Goal: Task Accomplishment & Management: Manage account settings

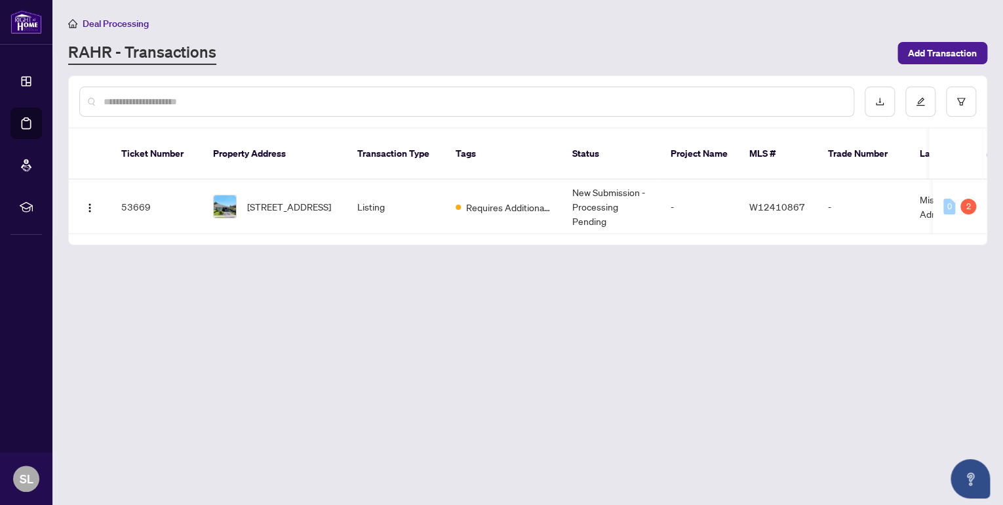
click at [424, 229] on main "Deal Processing [PERSON_NAME] - Transactions Add Transaction Ticket Number Prop…" at bounding box center [527, 252] width 951 height 505
click at [298, 199] on span "[STREET_ADDRESS]" at bounding box center [289, 206] width 84 height 14
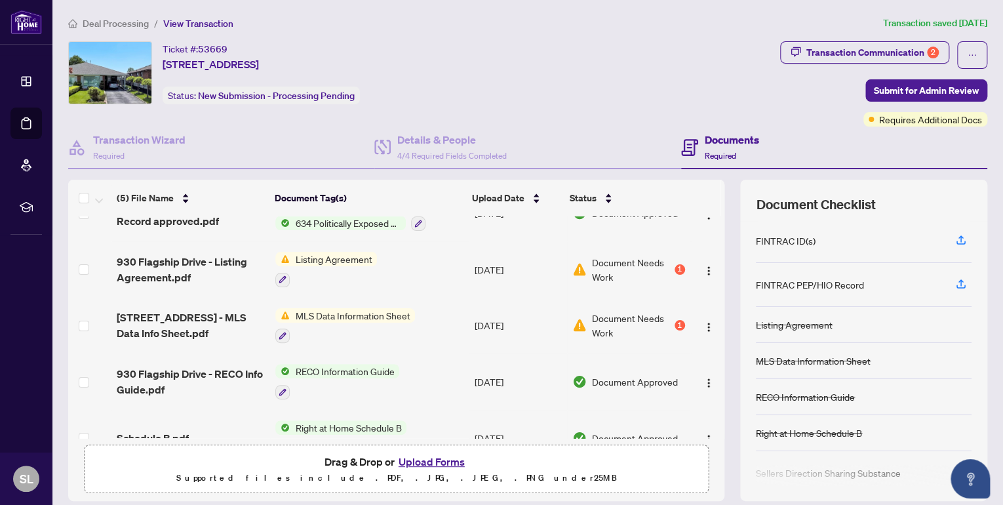
scroll to position [6, 0]
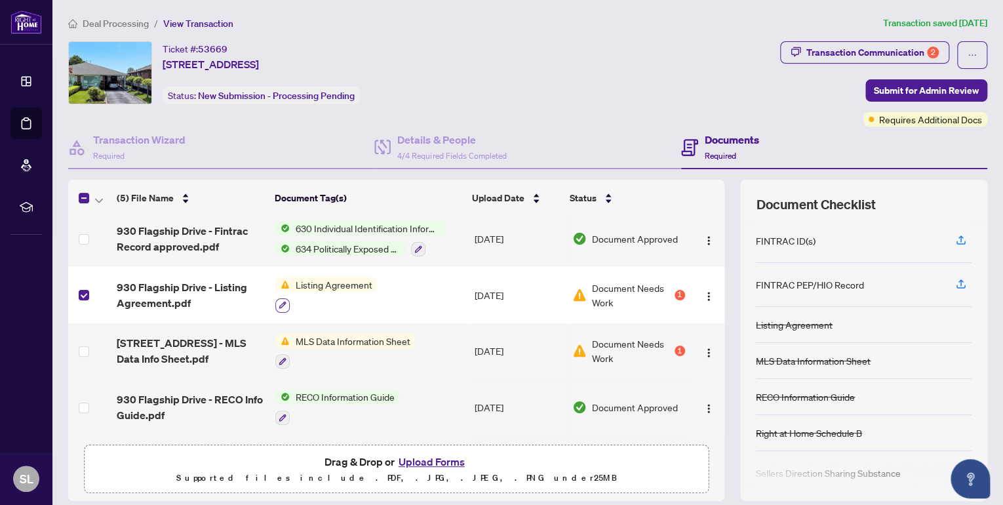
click at [280, 302] on icon "button" at bounding box center [282, 305] width 7 height 7
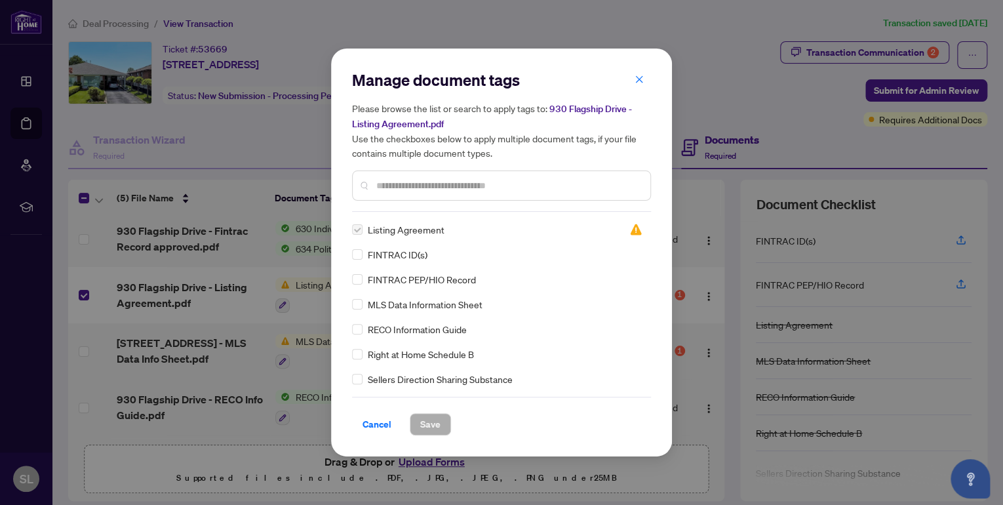
drag, startPoint x: 644, startPoint y: 78, endPoint x: 608, endPoint y: 91, distance: 38.4
click at [643, 78] on button "button" at bounding box center [639, 79] width 26 height 22
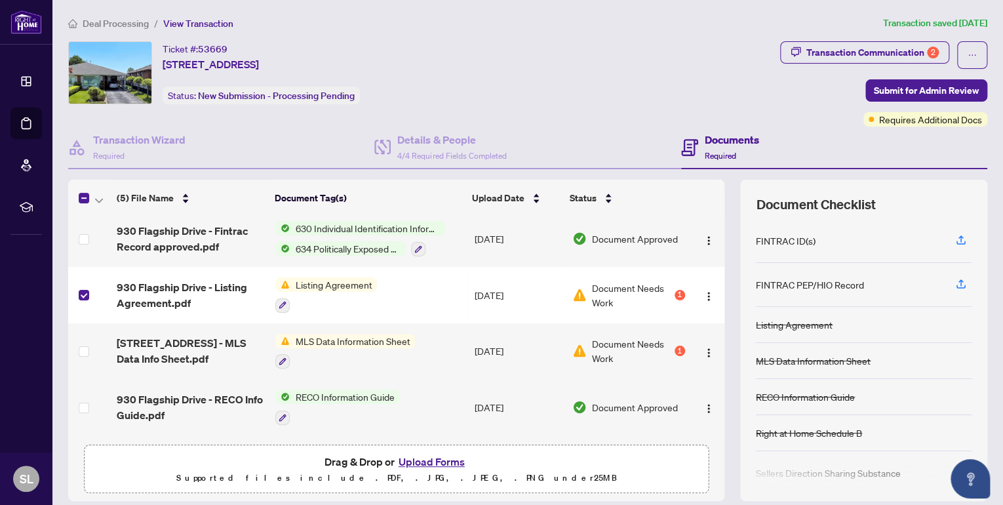
drag, startPoint x: 318, startPoint y: 292, endPoint x: 89, endPoint y: 343, distance: 234.5
click at [89, 343] on td at bounding box center [89, 351] width 43 height 56
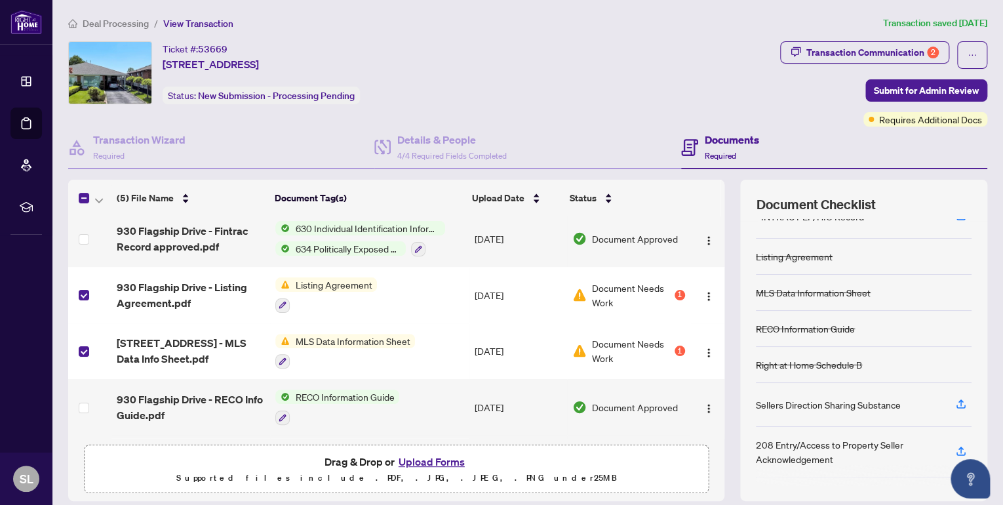
scroll to position [1, 0]
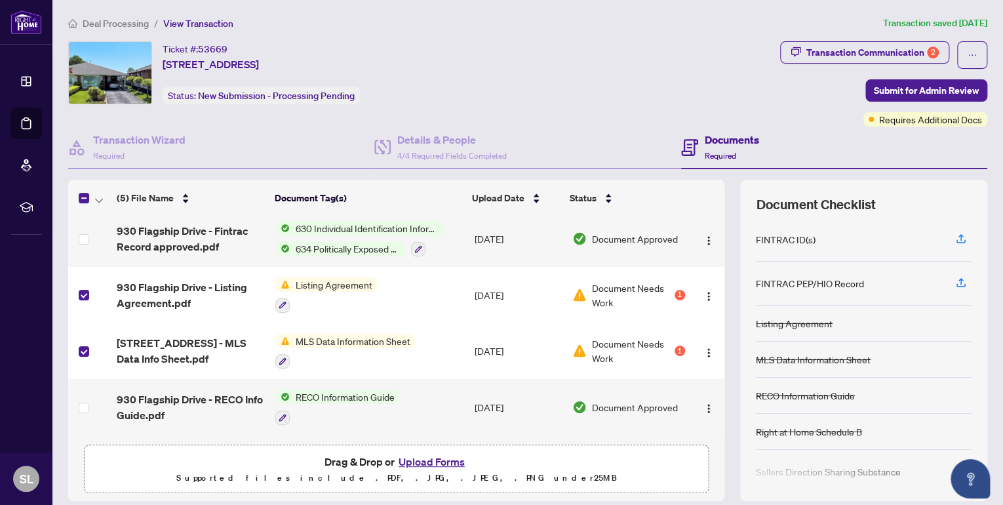
click at [779, 321] on div "Listing Agreement" at bounding box center [794, 323] width 77 height 14
click at [703, 293] on img "button" at bounding box center [708, 296] width 10 height 10
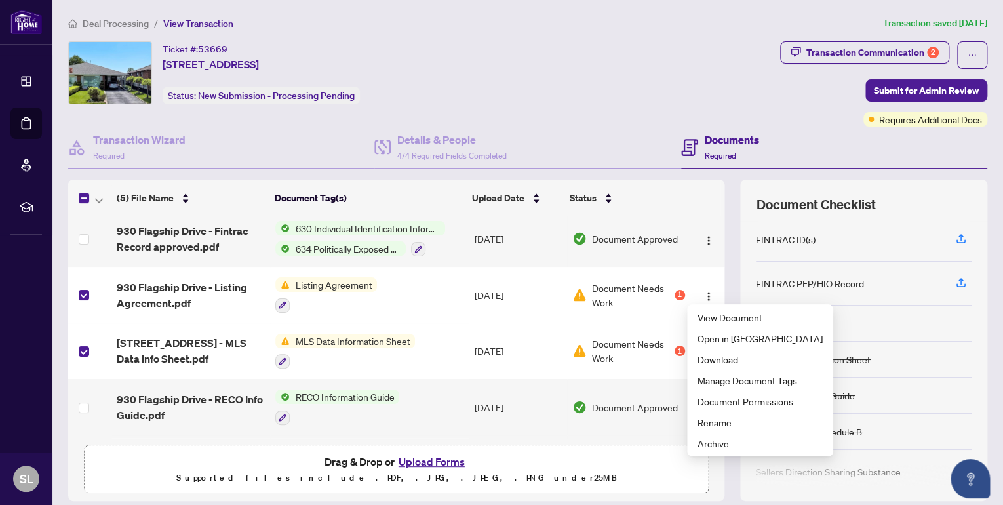
click at [330, 299] on div at bounding box center [326, 305] width 102 height 16
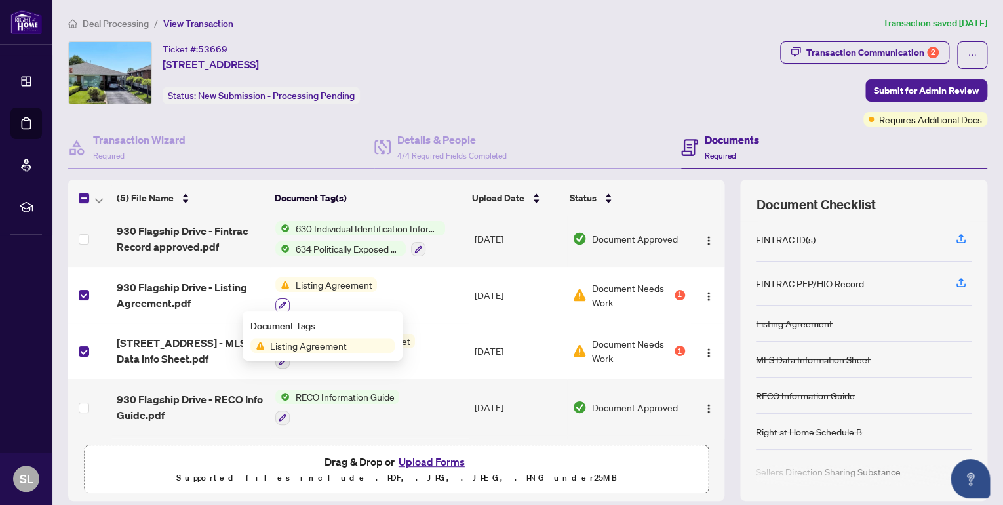
click at [279, 301] on icon "button" at bounding box center [283, 305] width 8 height 8
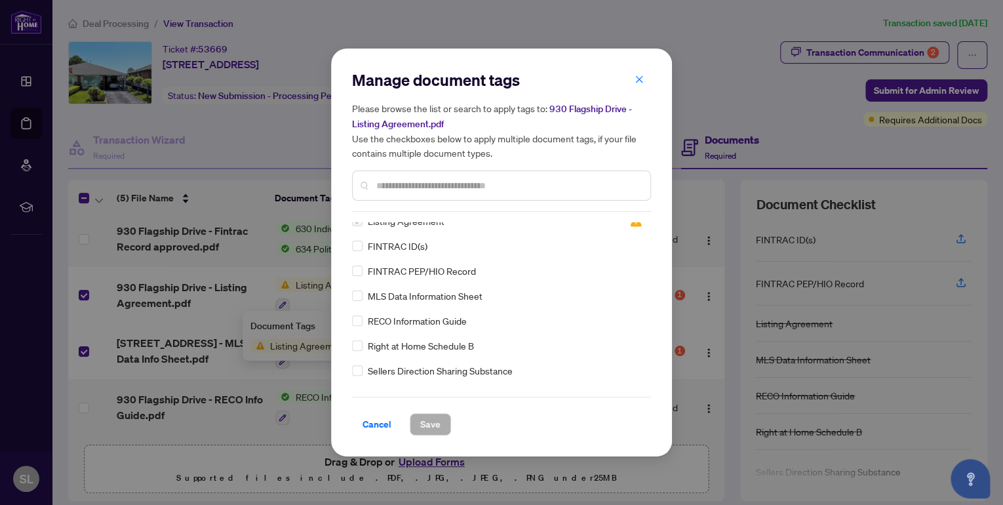
scroll to position [0, 0]
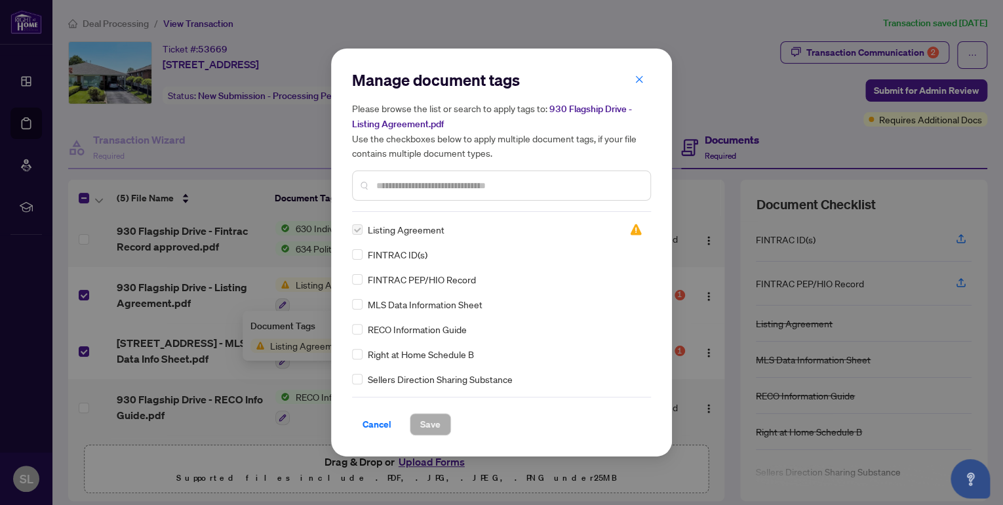
click at [395, 233] on span "Listing Agreement" at bounding box center [406, 229] width 77 height 14
click at [804, 56] on div "Manage document tags Please browse the list or search to apply tags to: 930 Fla…" at bounding box center [501, 252] width 1003 height 505
click at [827, 57] on div "Manage document tags Please browse the list or search to apply tags to: 930 Fla…" at bounding box center [501, 252] width 1003 height 505
click at [377, 421] on span "Cancel" at bounding box center [377, 424] width 29 height 21
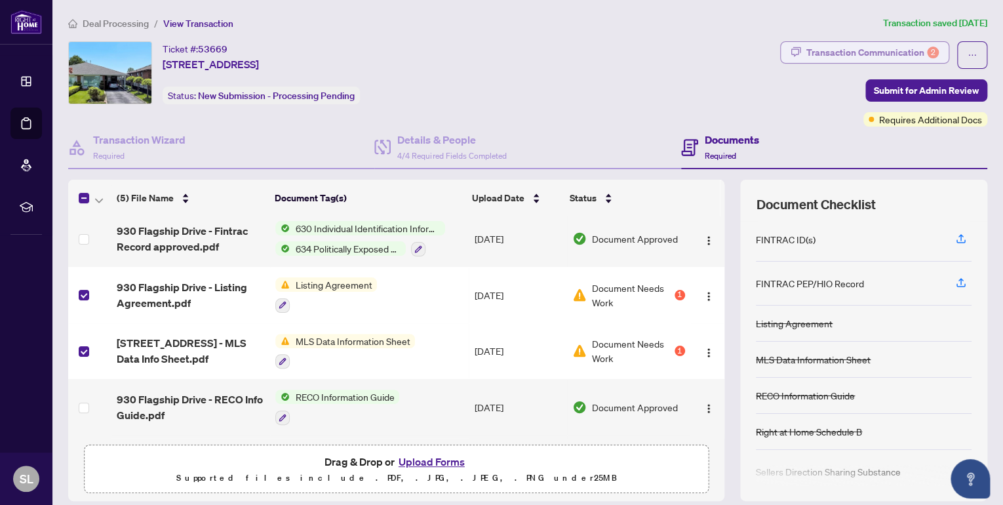
click at [808, 50] on div "Transaction Communication 2" at bounding box center [872, 52] width 132 height 21
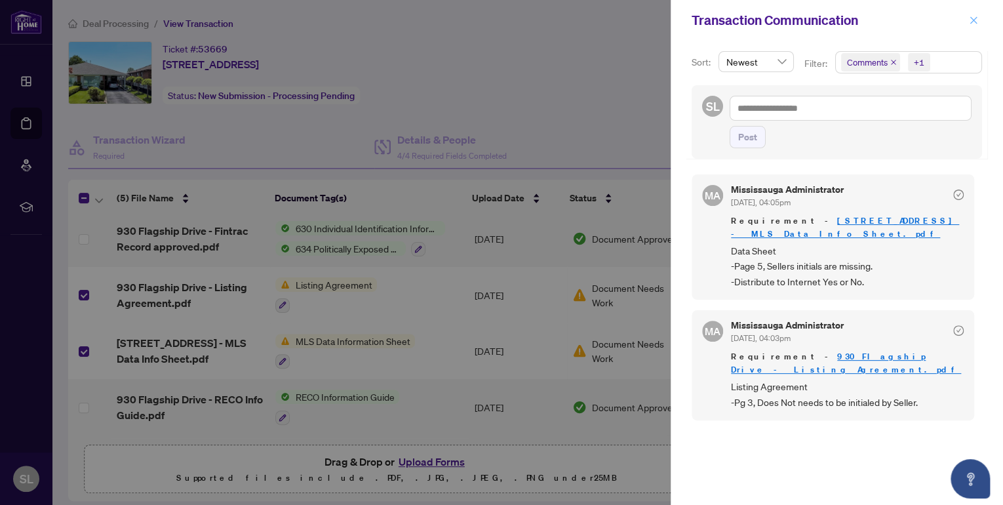
click at [973, 20] on icon "close" at bounding box center [973, 20] width 9 height 9
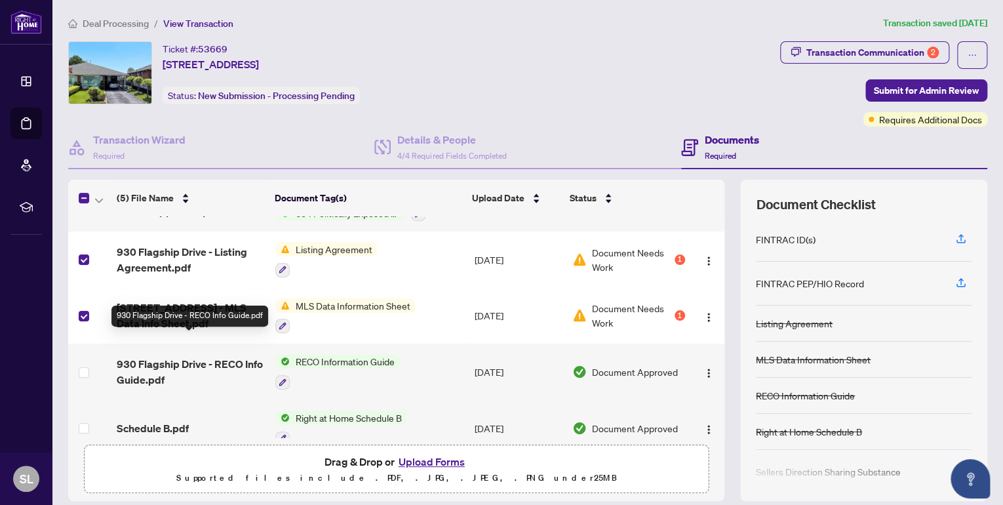
scroll to position [58, 0]
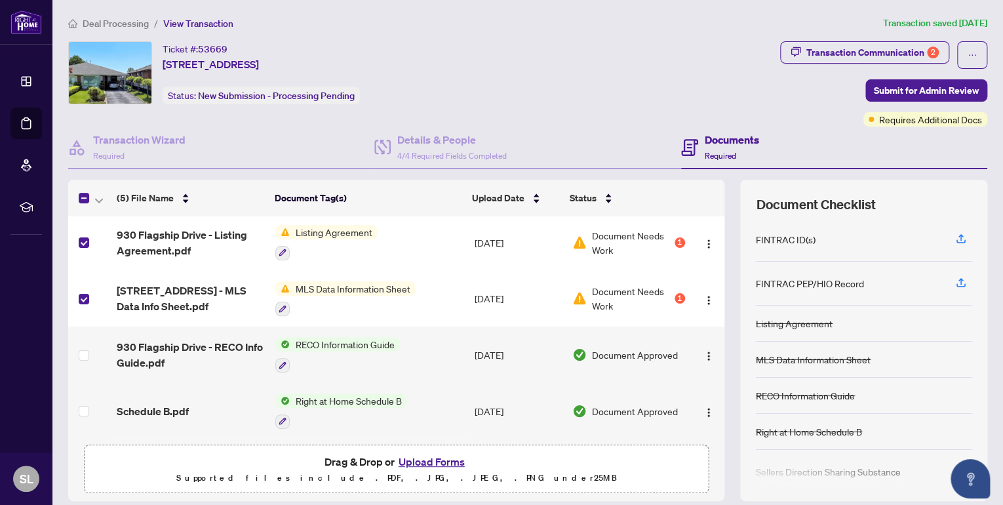
click at [427, 459] on button "Upload Forms" at bounding box center [432, 461] width 74 height 17
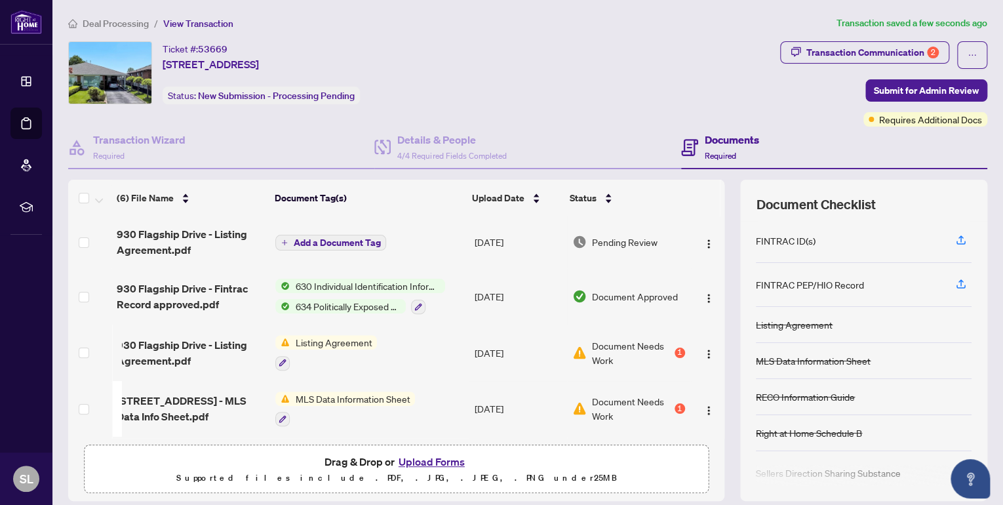
scroll to position [0, 0]
click at [779, 325] on div "Listing Agreement" at bounding box center [794, 324] width 77 height 14
click at [334, 239] on span "Add a Document Tag" at bounding box center [336, 243] width 87 height 9
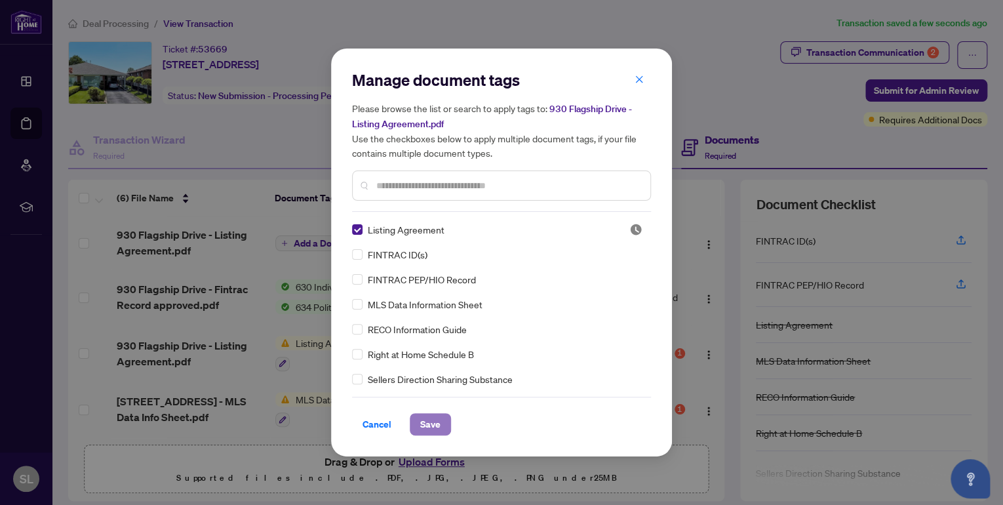
click at [426, 427] on span "Save" at bounding box center [430, 424] width 20 height 21
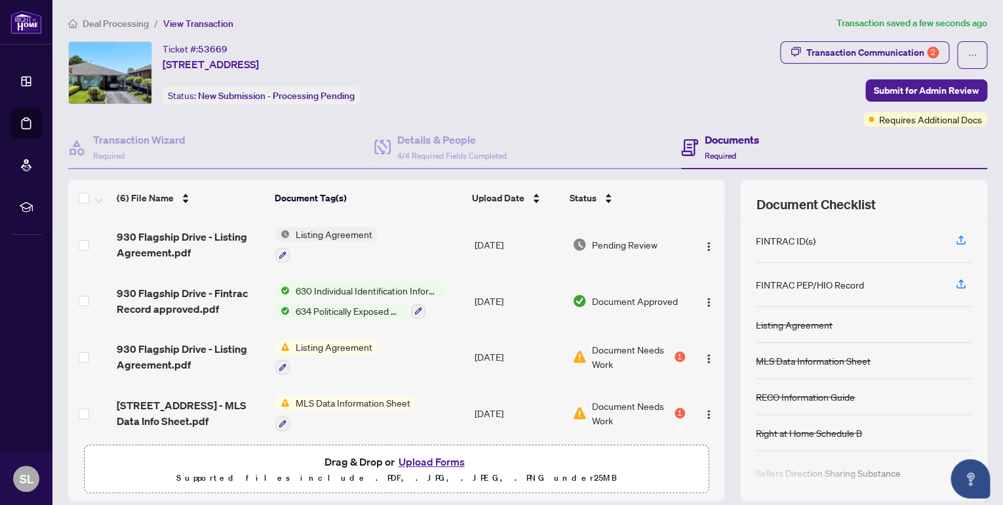
drag, startPoint x: 308, startPoint y: 344, endPoint x: 420, endPoint y: 459, distance: 160.9
click at [420, 459] on button "Upload Forms" at bounding box center [432, 461] width 74 height 17
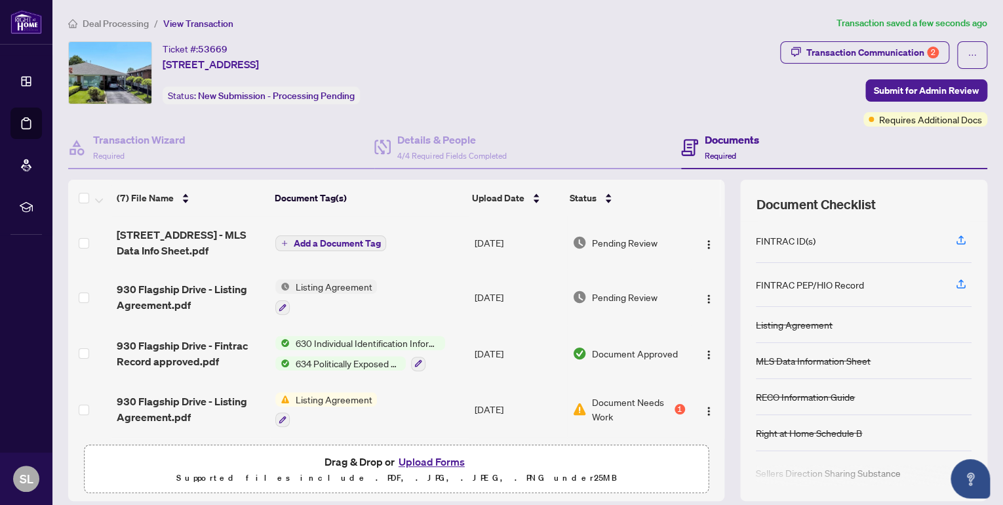
click at [305, 241] on span "Add a Document Tag" at bounding box center [336, 243] width 87 height 9
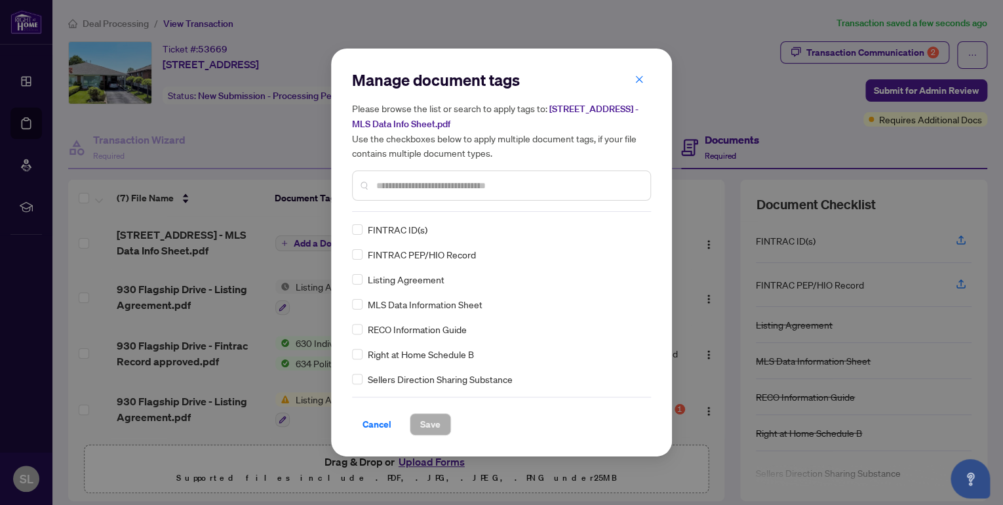
click at [385, 307] on span "MLS Data Information Sheet" at bounding box center [425, 304] width 115 height 14
click at [426, 422] on span "Save" at bounding box center [430, 424] width 20 height 21
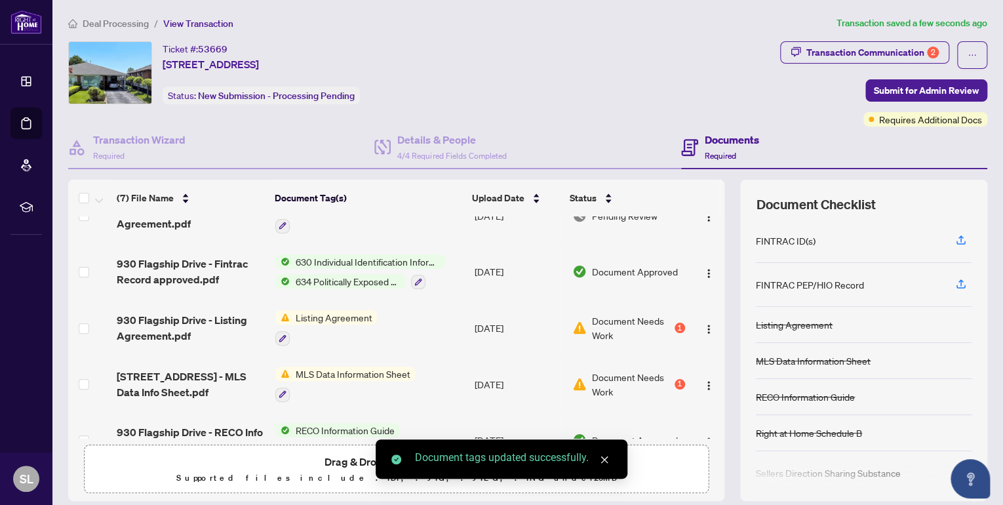
scroll to position [64, 0]
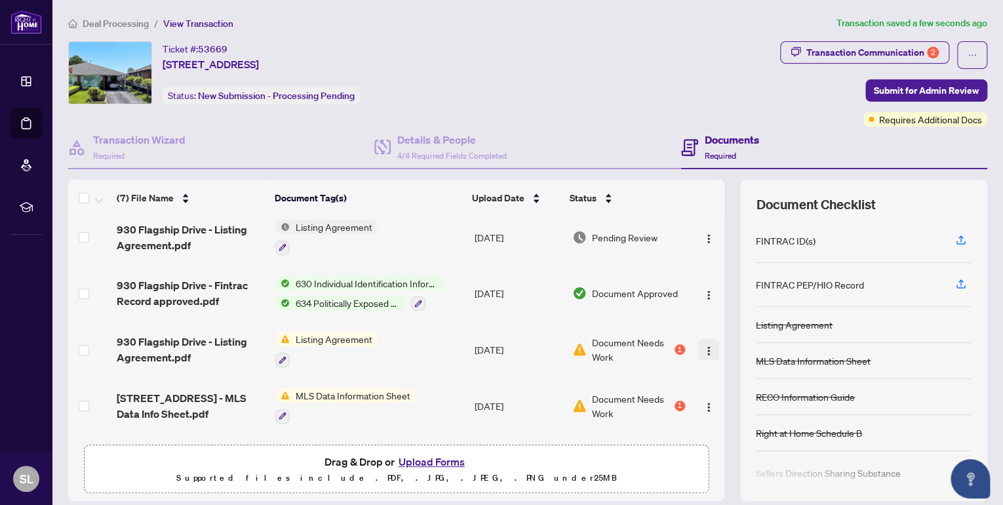
click at [703, 346] on img "button" at bounding box center [708, 351] width 10 height 10
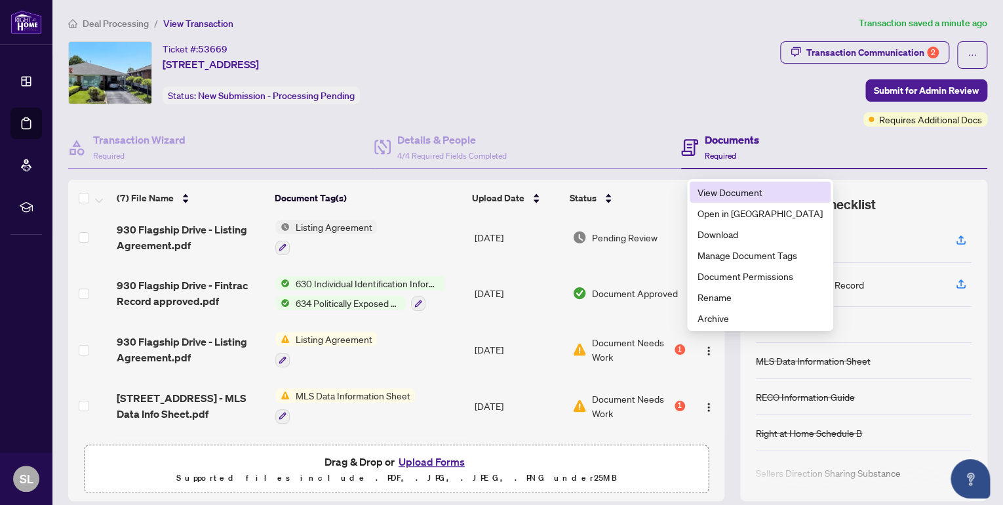
click at [708, 197] on span "View Document" at bounding box center [760, 192] width 125 height 14
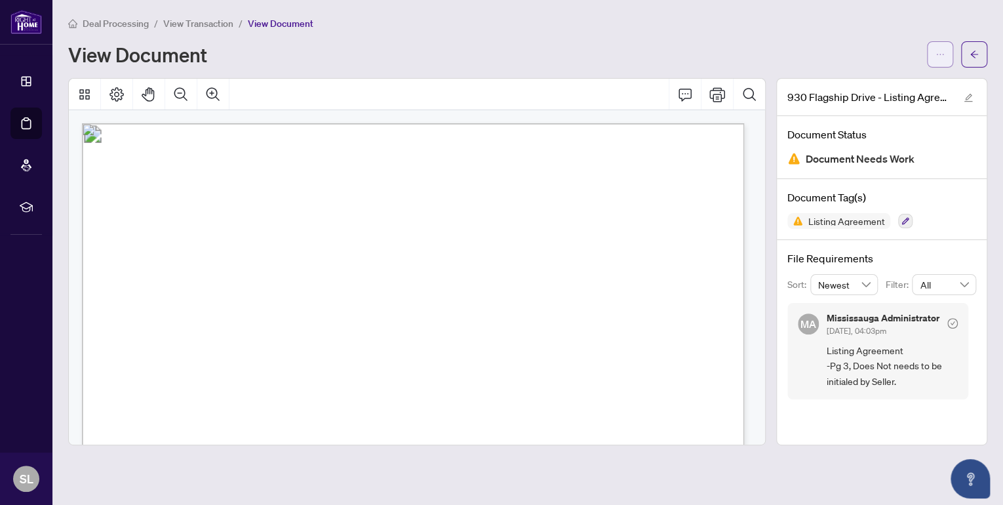
click at [941, 55] on icon "ellipsis" at bounding box center [940, 54] width 9 height 9
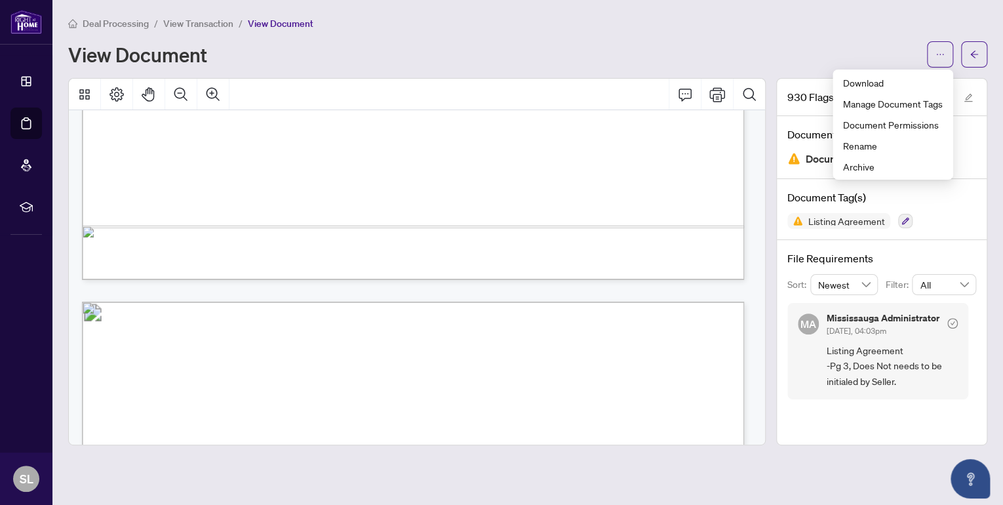
scroll to position [734, 0]
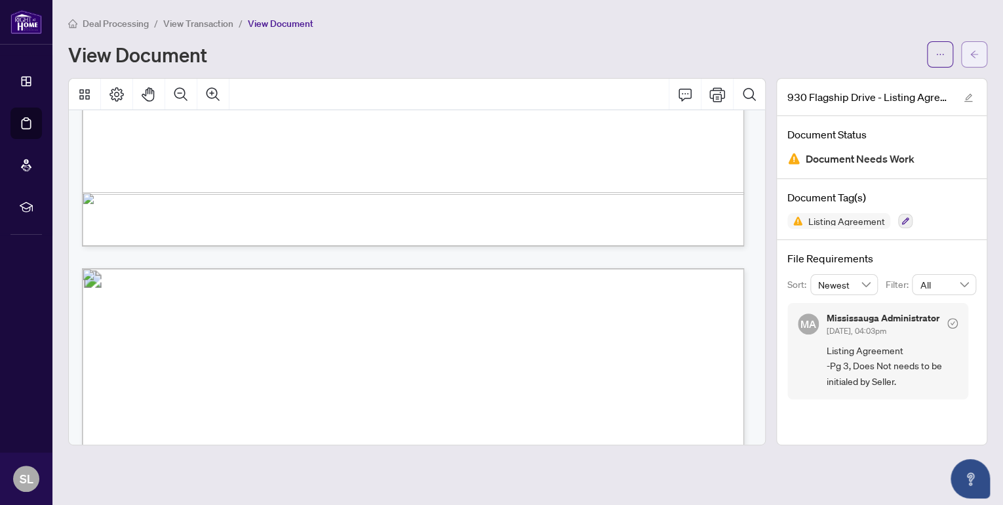
click at [976, 54] on icon "arrow-left" at bounding box center [974, 53] width 8 height 7
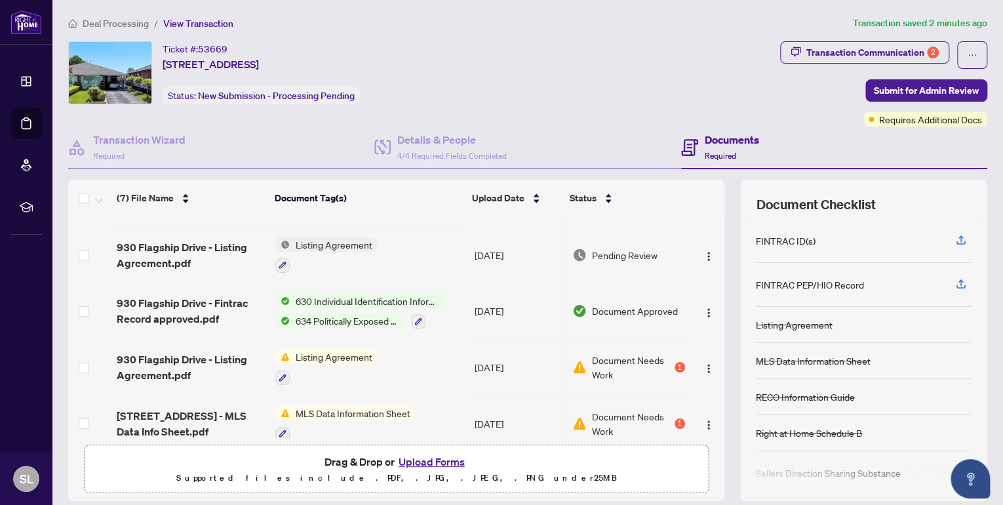
scroll to position [52, 0]
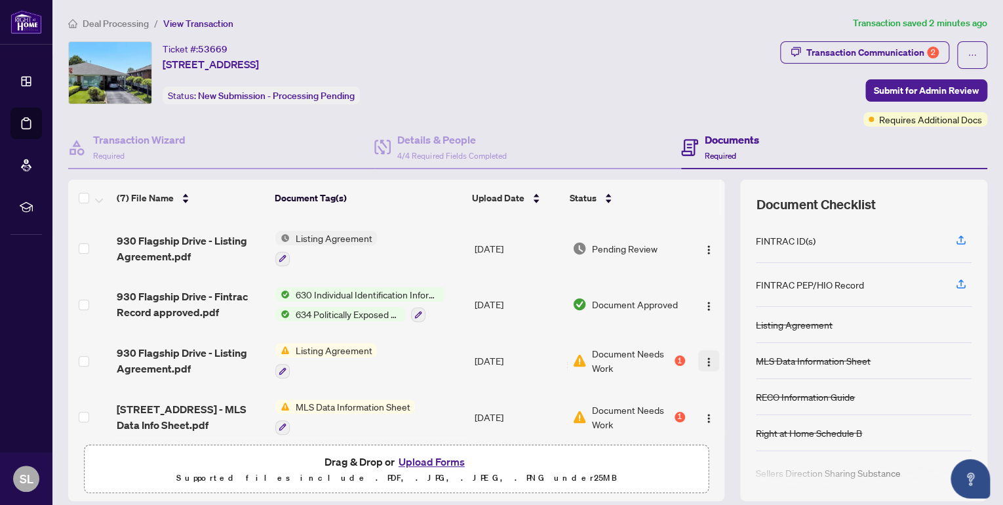
click at [703, 357] on img "button" at bounding box center [708, 362] width 10 height 10
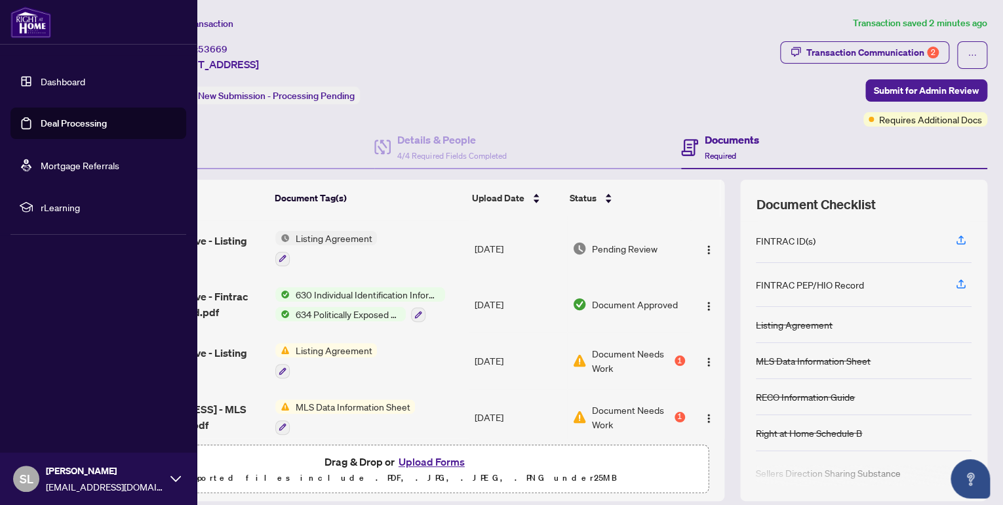
click at [41, 81] on link "Dashboard" at bounding box center [63, 81] width 45 height 12
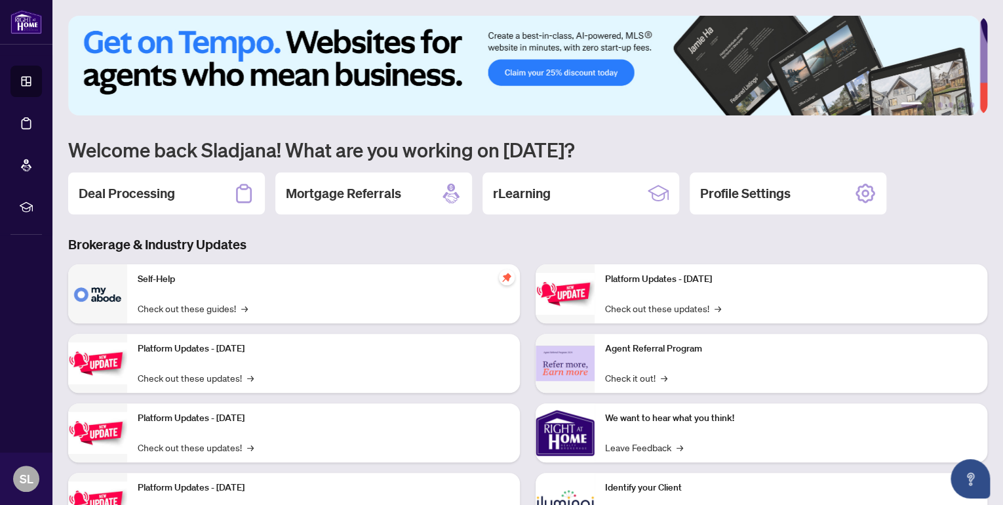
click at [191, 283] on p "Self-Help" at bounding box center [324, 279] width 372 height 14
click at [99, 292] on img at bounding box center [97, 293] width 59 height 59
click at [172, 308] on link "Check out these guides! →" at bounding box center [193, 308] width 110 height 14
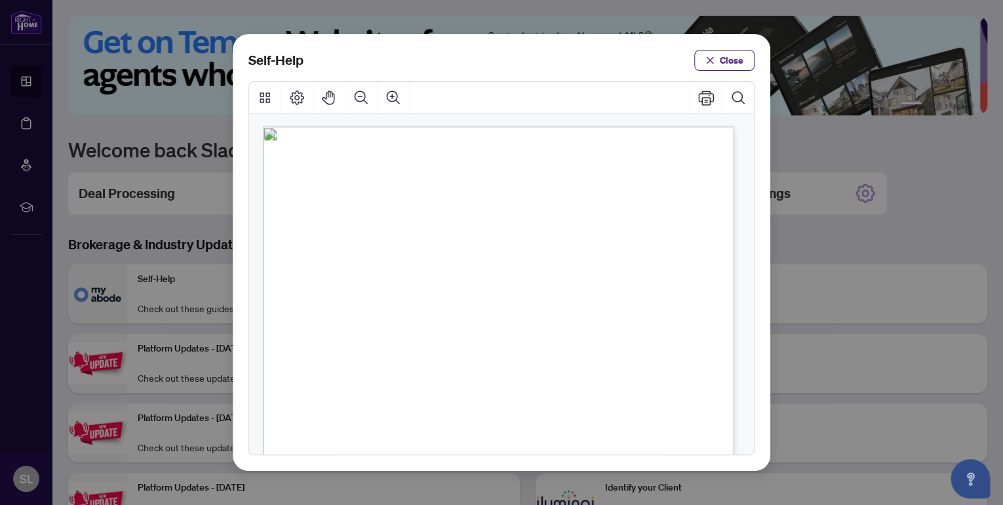
click at [490, 228] on span "PDF" at bounding box center [492, 229] width 18 height 13
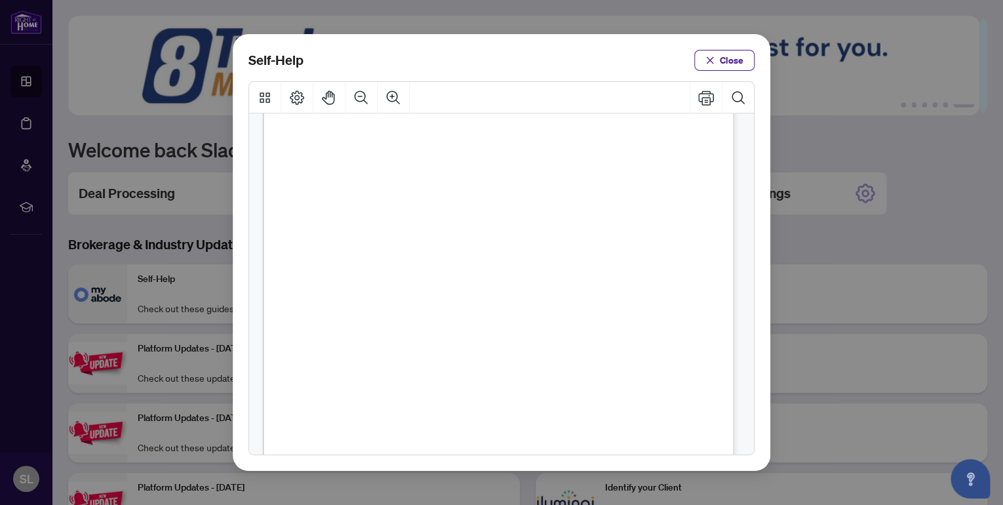
scroll to position [262, 0]
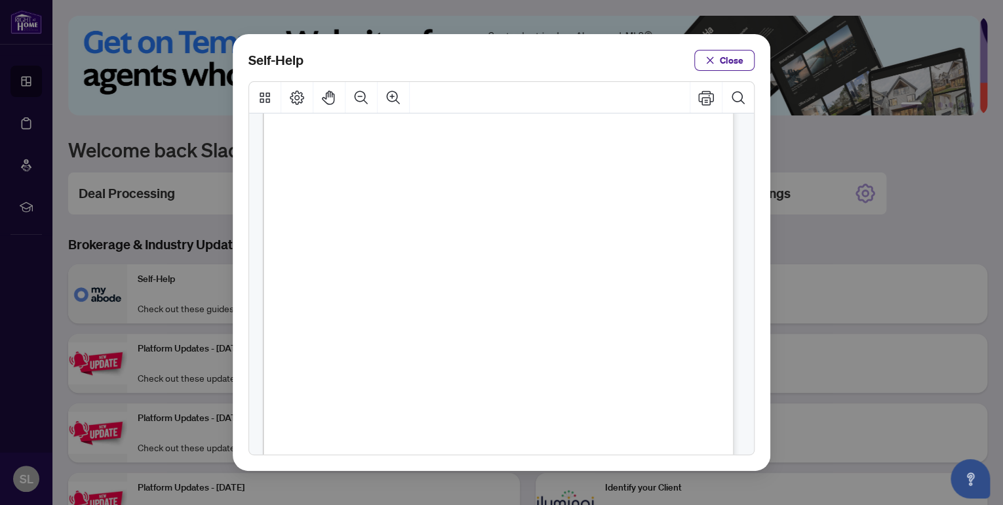
click at [523, 208] on span "PDF" at bounding box center [520, 207] width 18 height 13
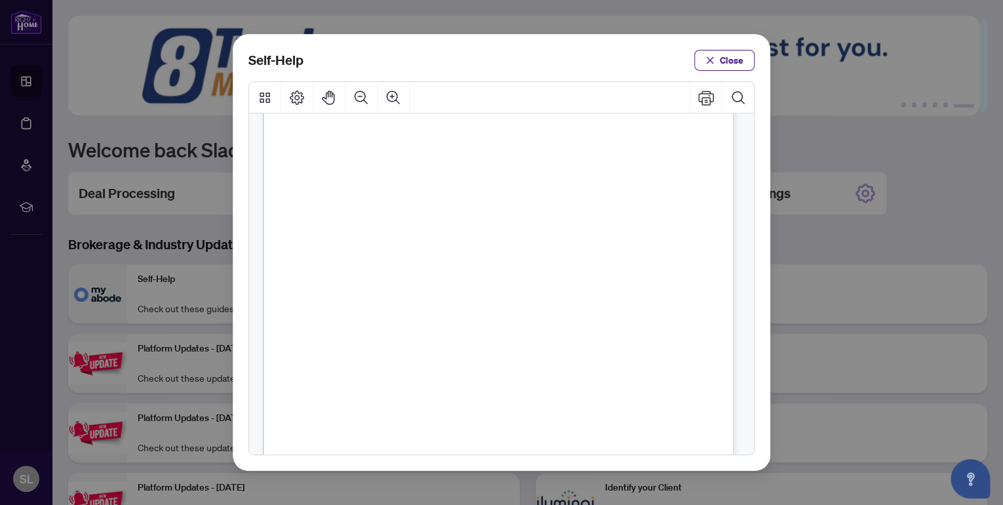
scroll to position [52, 0]
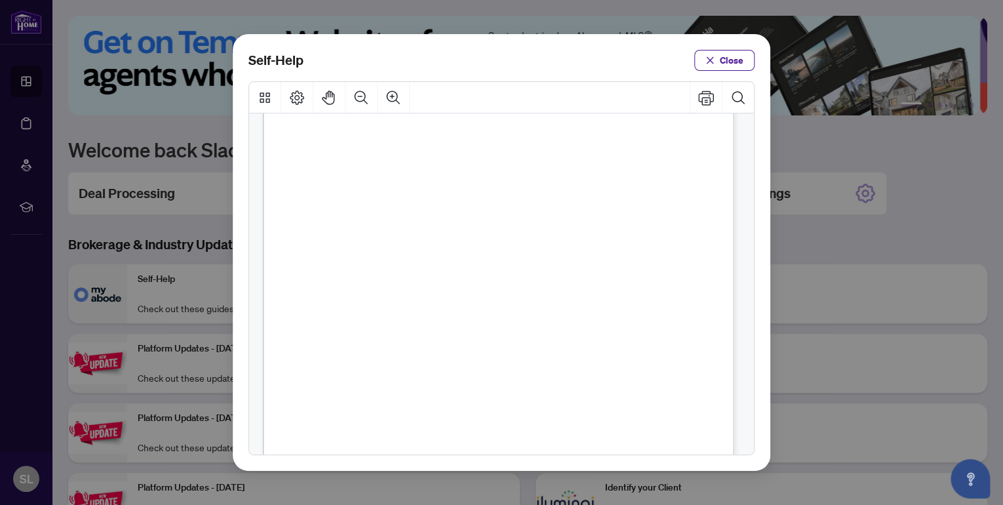
click at [527, 208] on span ")" at bounding box center [527, 207] width 3 height 13
click at [519, 205] on span "PDF" at bounding box center [518, 207] width 18 height 13
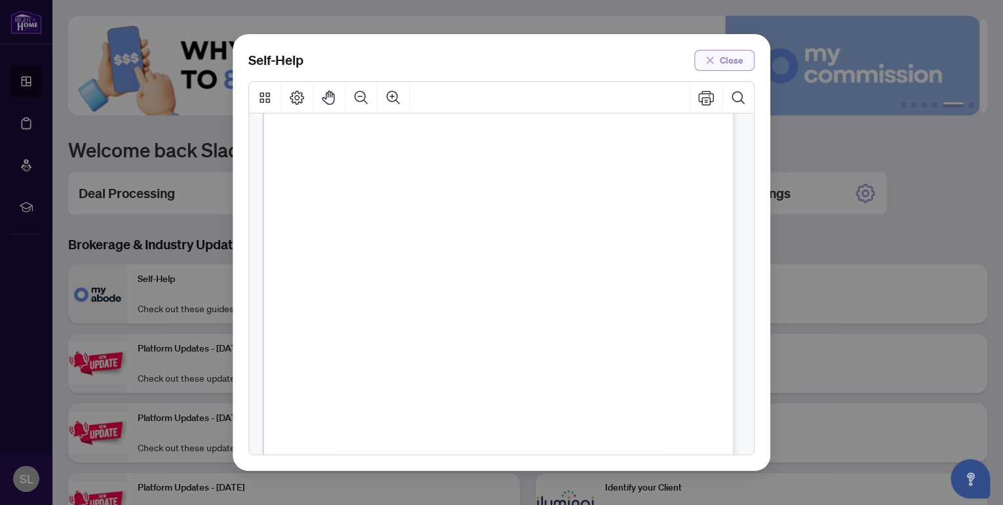
click at [711, 67] on span "button" at bounding box center [709, 60] width 9 height 21
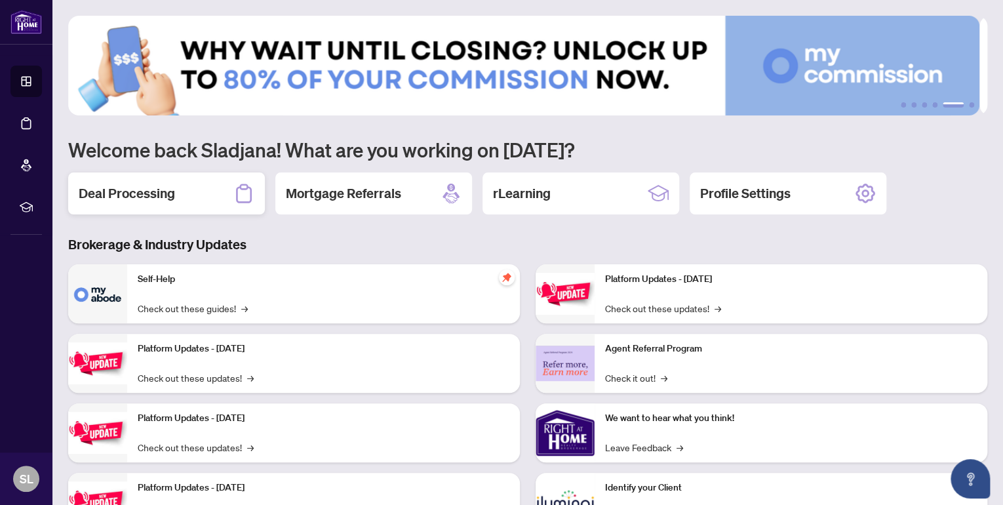
click at [158, 190] on h2 "Deal Processing" at bounding box center [127, 193] width 96 height 18
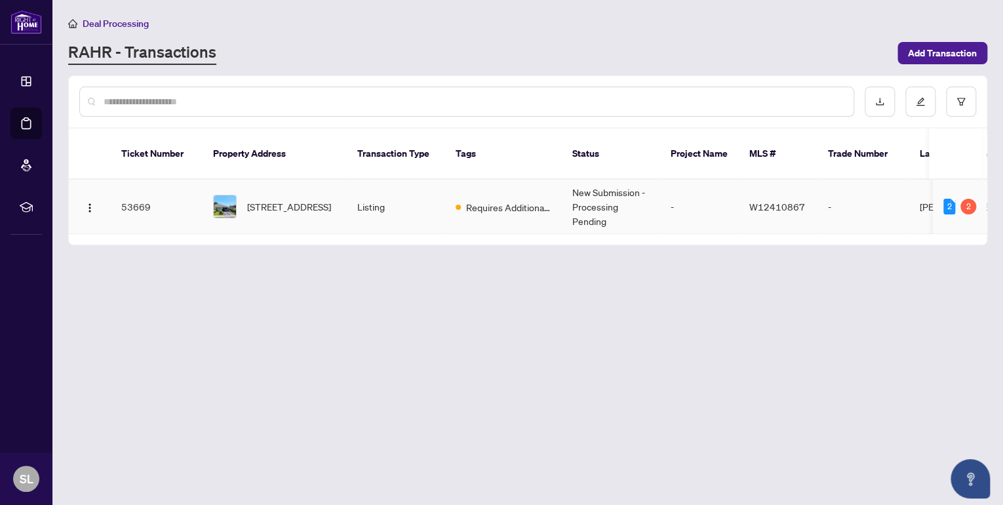
click at [254, 199] on span "[STREET_ADDRESS]" at bounding box center [289, 206] width 84 height 14
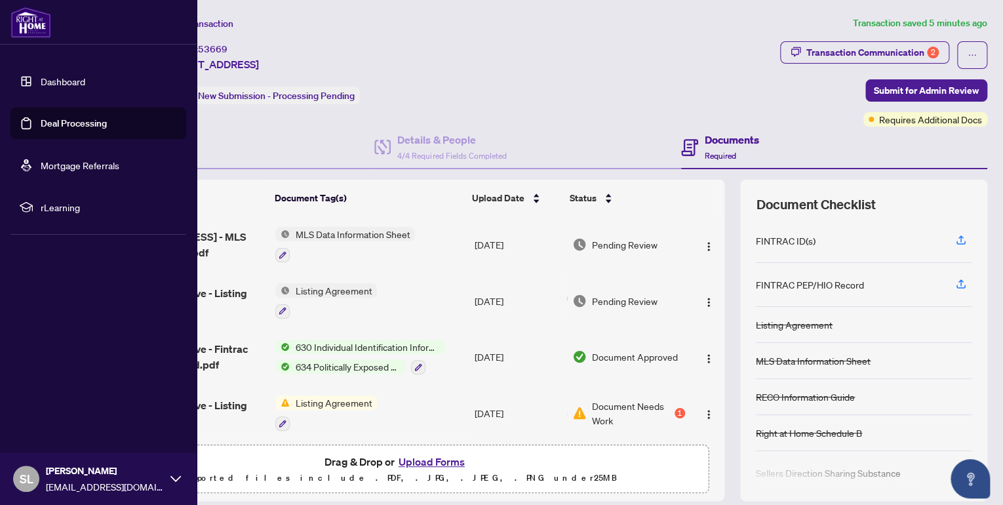
click at [58, 82] on link "Dashboard" at bounding box center [63, 81] width 45 height 12
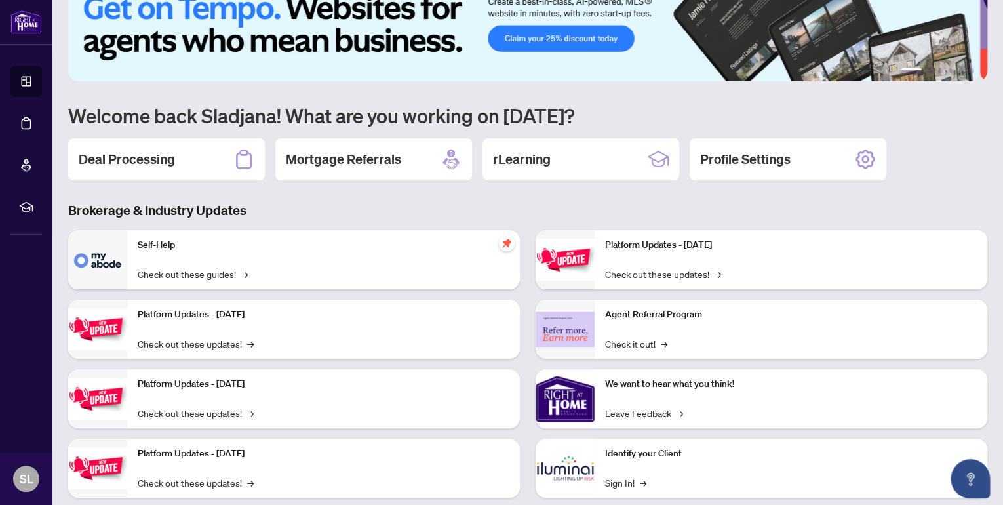
scroll to position [52, 0]
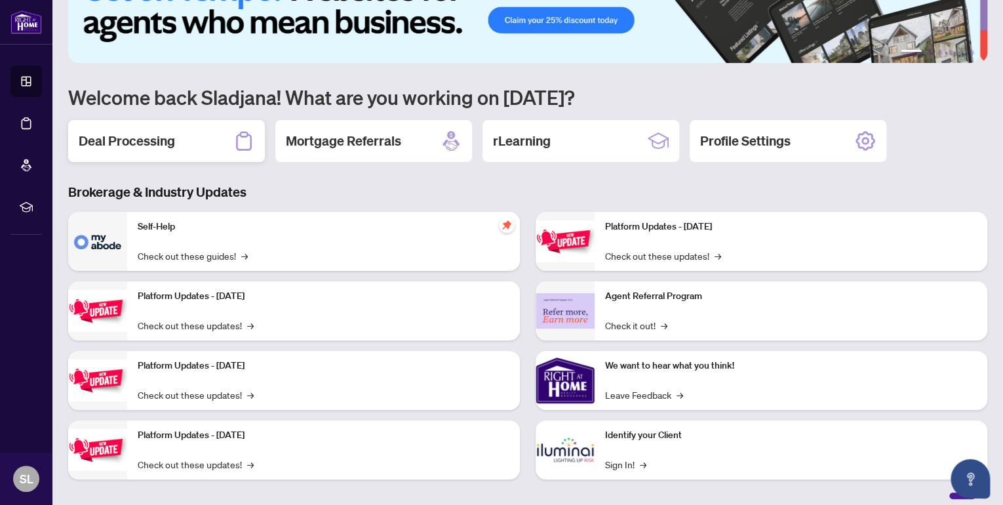
click at [155, 134] on h2 "Deal Processing" at bounding box center [127, 141] width 96 height 18
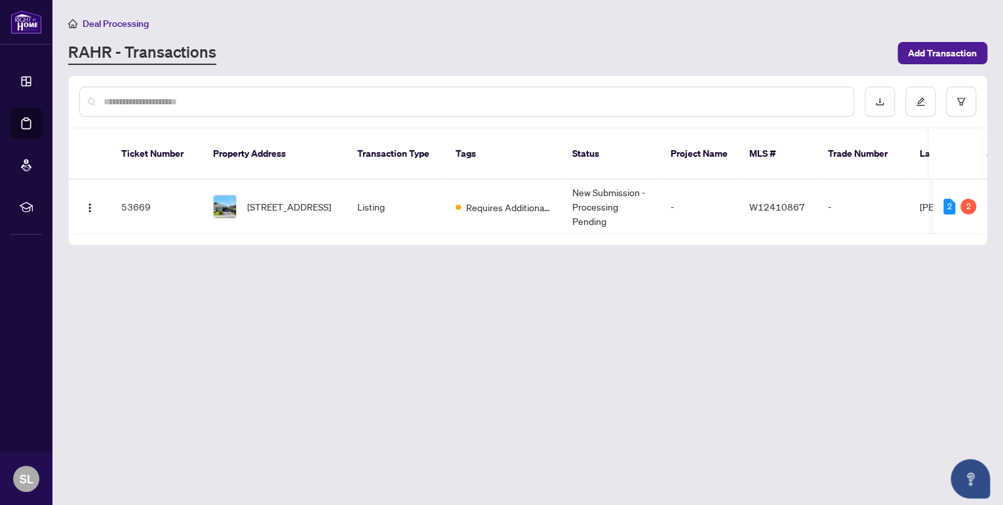
drag, startPoint x: 240, startPoint y: 193, endPoint x: 86, endPoint y: 20, distance: 231.7
click at [86, 20] on span "Deal Processing" at bounding box center [116, 24] width 66 height 12
drag, startPoint x: 86, startPoint y: 20, endPoint x: 27, endPoint y: 81, distance: 85.3
click at [27, 81] on li "Dashboard" at bounding box center [25, 81] width 31 height 31
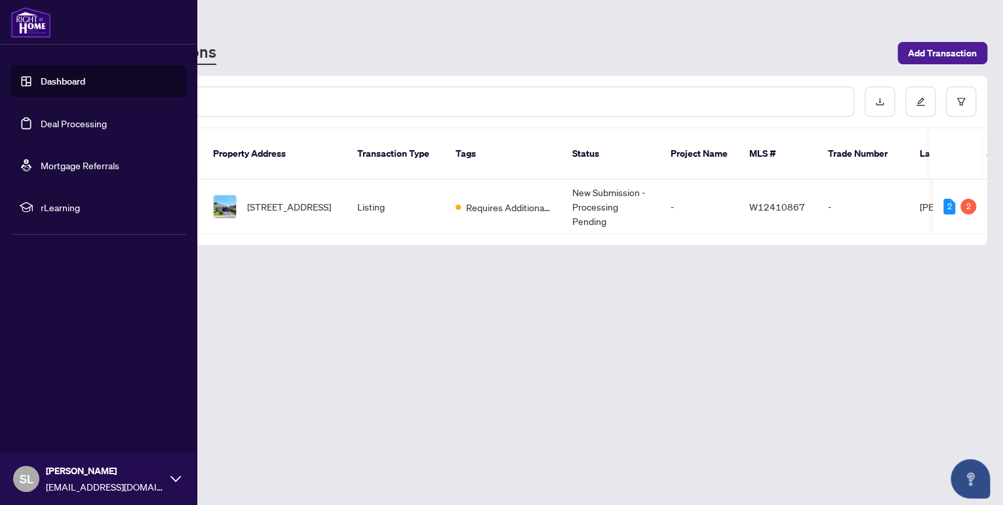
click at [45, 80] on link "Dashboard" at bounding box center [63, 81] width 45 height 12
